Goal: Task Accomplishment & Management: Manage account settings

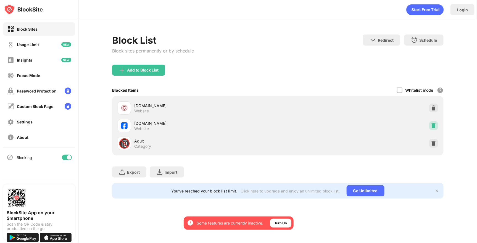
click at [435, 128] on div at bounding box center [433, 125] width 9 height 9
